Goal: Information Seeking & Learning: Learn about a topic

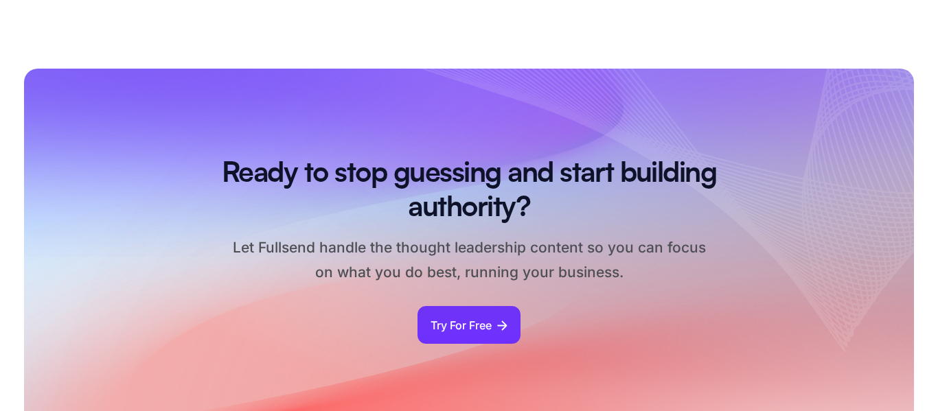
scroll to position [7594, 0]
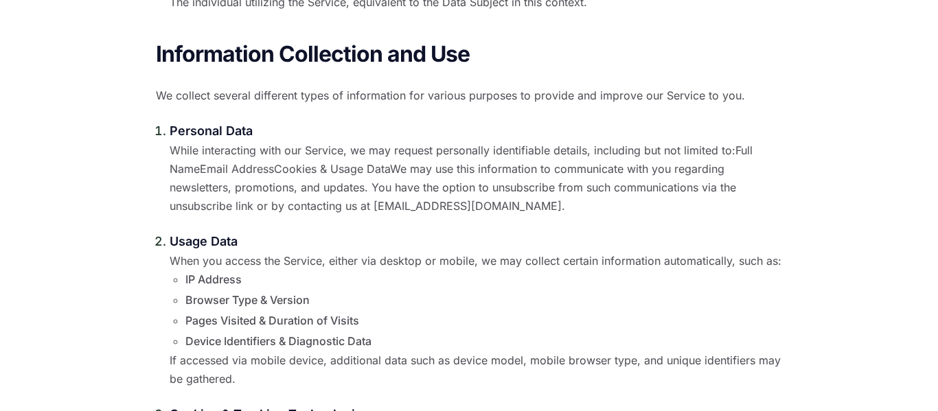
scroll to position [2673, 0]
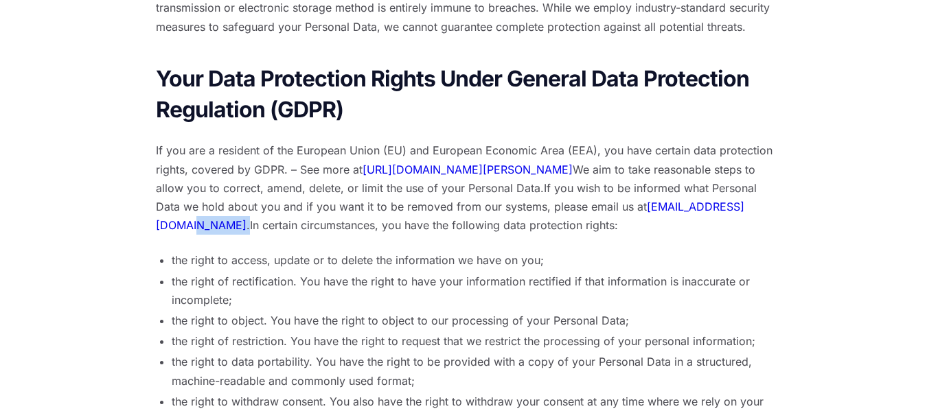
drag, startPoint x: 754, startPoint y: 201, endPoint x: 734, endPoint y: 205, distance: 20.9
click at [734, 205] on p "If you are a resident of the European Union (EU) and European Economic Area (EE…" at bounding box center [469, 188] width 626 height 93
click at [736, 240] on div "Your Data Protection Rights Under General Data Protection Regulation (GDPR) If …" at bounding box center [469, 292] width 626 height 457
drag, startPoint x: 616, startPoint y: 205, endPoint x: 569, endPoint y: 238, distance: 57.6
click at [680, 216] on p "If you are a resident of the European Union (EU) and European Economic Area (EE…" at bounding box center [469, 188] width 626 height 93
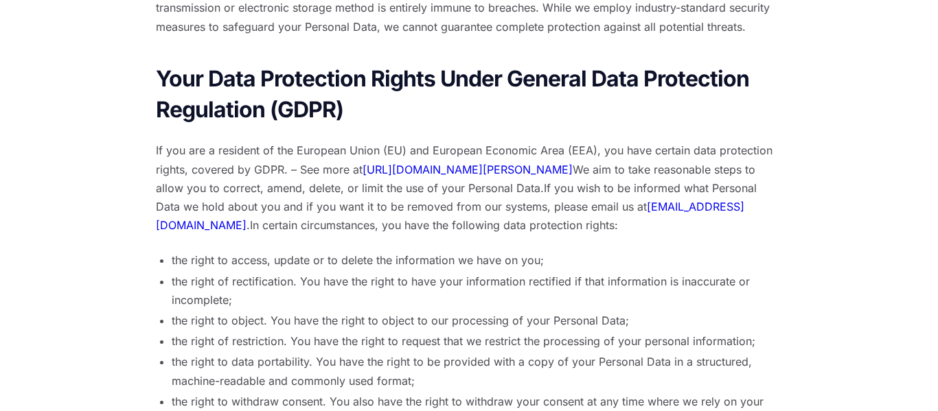
drag, startPoint x: 616, startPoint y: 205, endPoint x: 720, endPoint y: 205, distance: 103.7
click at [720, 205] on p "If you are a resident of the European Union (EU) and European Economic Area (EE…" at bounding box center [469, 188] width 626 height 93
